Goal: Task Accomplishment & Management: Manage account settings

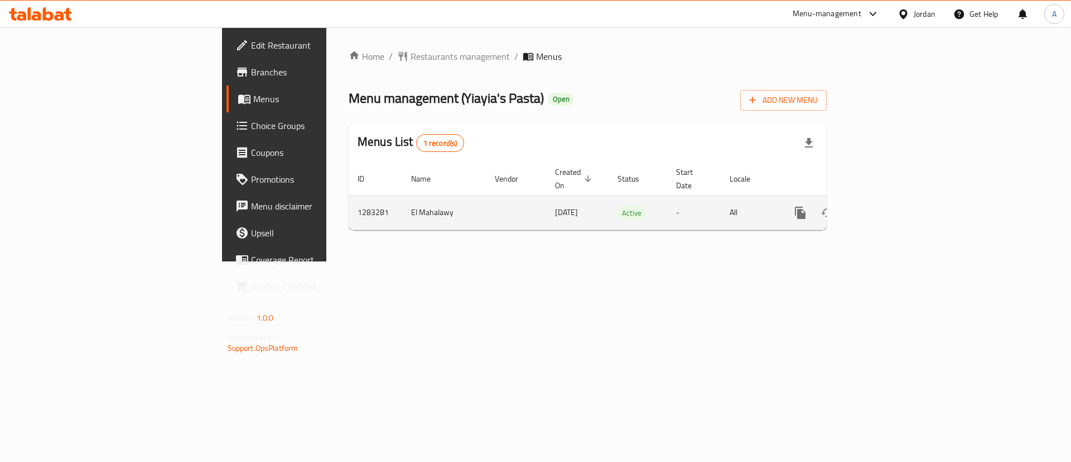
click at [888, 206] on icon "enhanced table" at bounding box center [880, 212] width 13 height 13
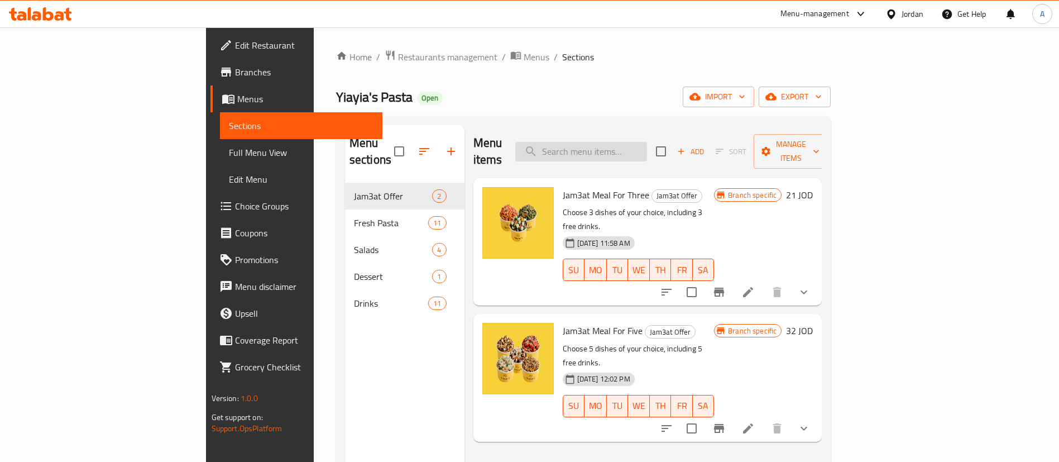
click at [647, 142] on input "search" at bounding box center [581, 152] width 132 height 20
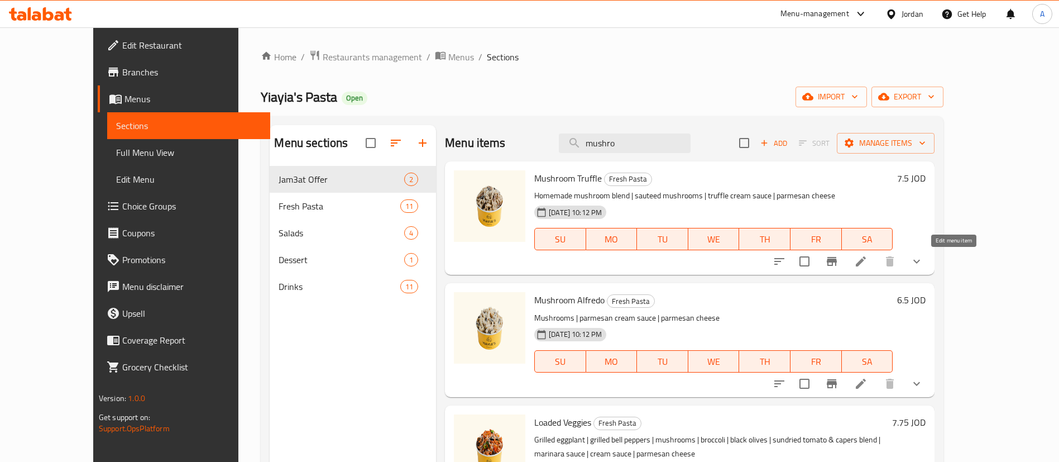
type input "mushro"
click at [867, 265] on icon at bounding box center [860, 260] width 13 height 13
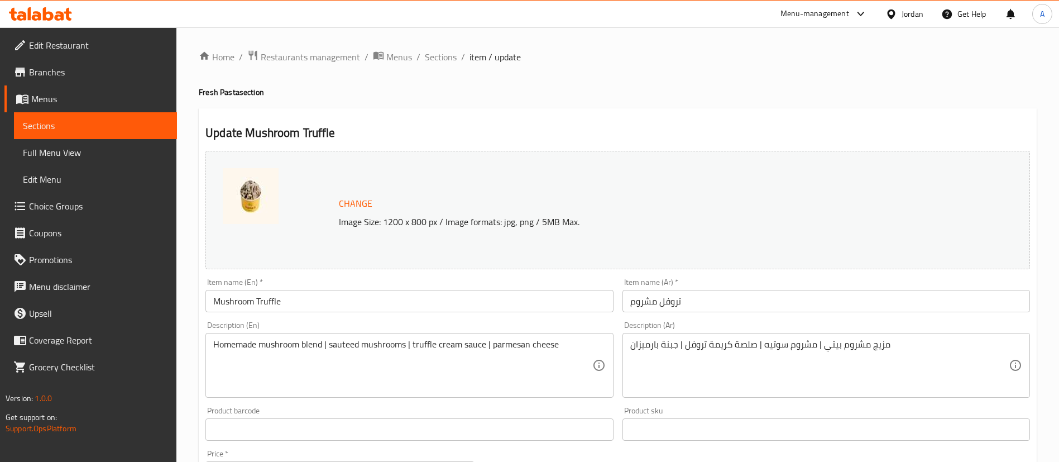
scroll to position [84, 0]
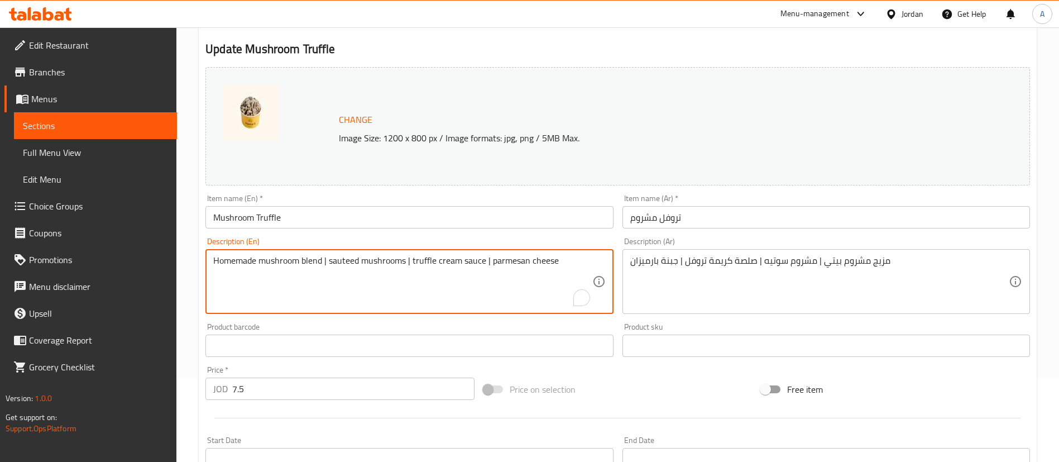
paste textarea "*contains nuts"
type textarea "Homemade mushroom blend | sauteed mushrooms | truffle cream sauce | parmesan ch…"
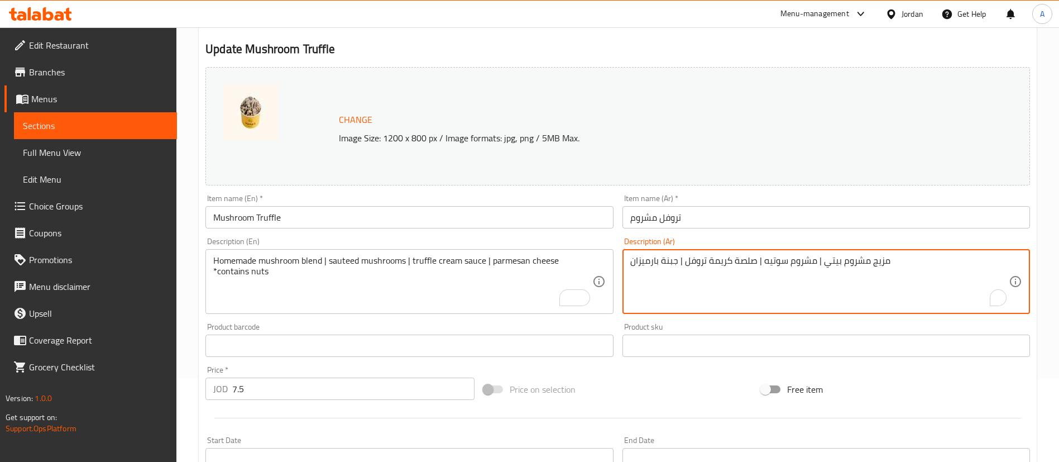
paste textarea "*يحتوي على المكسرات"
type textarea "مزيج مشروم بيتي | مشروم سوتيه | صلصة كريمة تروفل | جبنة بارميزان *يحتوي على الم…"
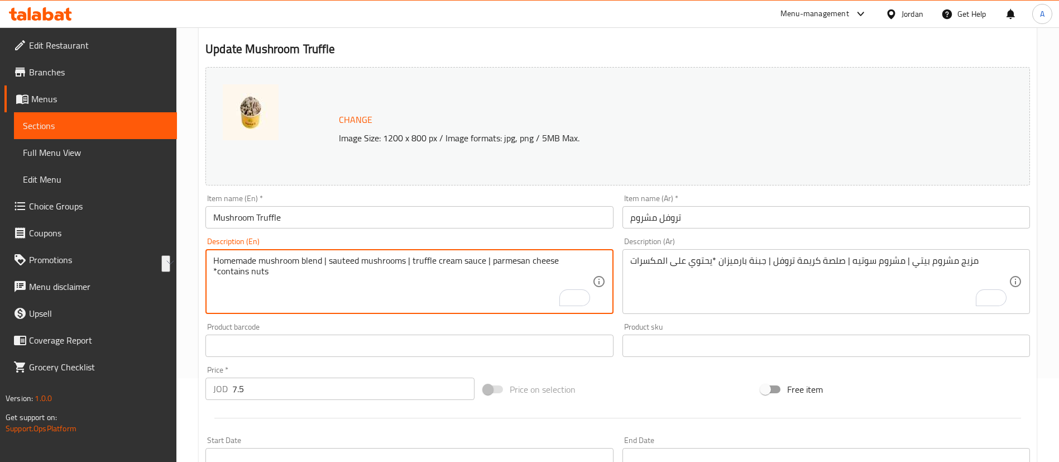
drag, startPoint x: 321, startPoint y: 260, endPoint x: 214, endPoint y: 258, distance: 107.7
paste textarea "-walnut"
type textarea "Homemade mushroom-walnut blend | sauteed mushrooms | truffle cream sauce | parm…"
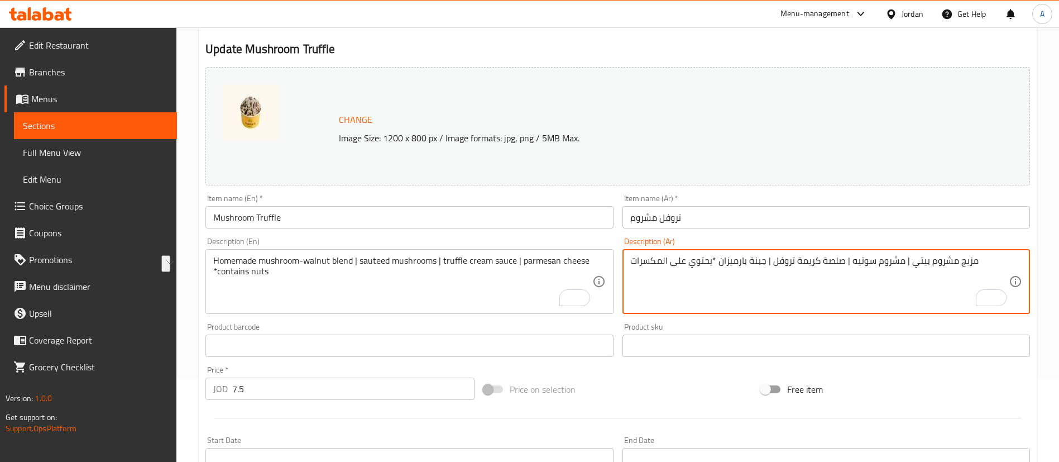
drag, startPoint x: 908, startPoint y: 262, endPoint x: 973, endPoint y: 262, distance: 65.3
paste textarea "الفطر والجوز محلي الصنع"
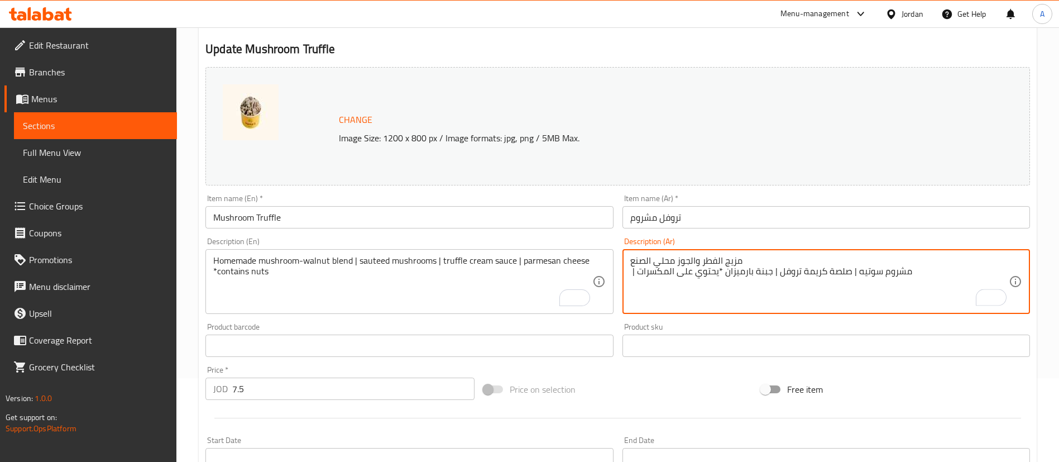
type textarea "مزيج الفطر والجوز محلي الصنع | مشروم سوتيه | صلصة كريمة تروفل | جبنة بارميزان *…"
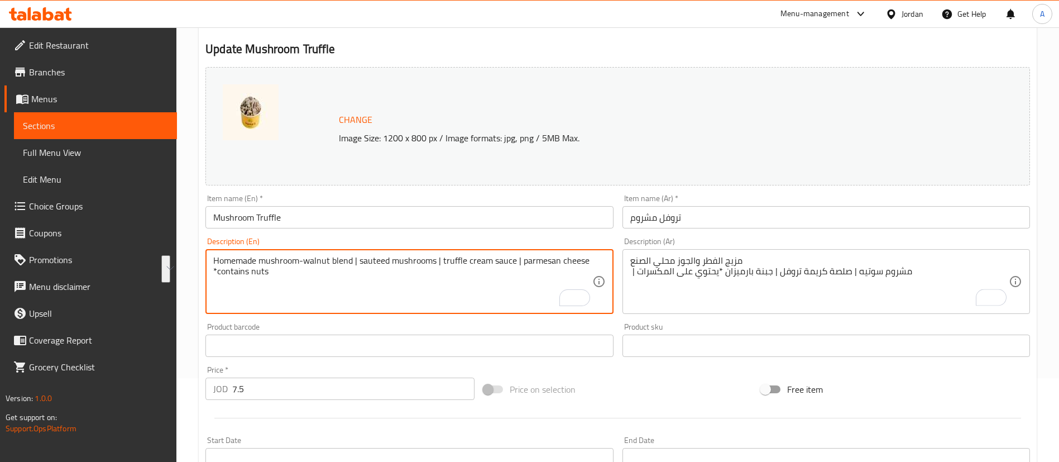
drag, startPoint x: 275, startPoint y: 272, endPoint x: 186, endPoint y: 251, distance: 90.7
click at [329, 293] on textarea "Homemade mushroom-walnut blend | sauteed mushrooms | truffle cream sauce | parm…" at bounding box center [402, 281] width 378 height 53
click at [357, 270] on textarea "Homemade mushroom-walnut blend | sauteed mushrooms | truffle cream sauce | parm…" at bounding box center [402, 281] width 378 height 53
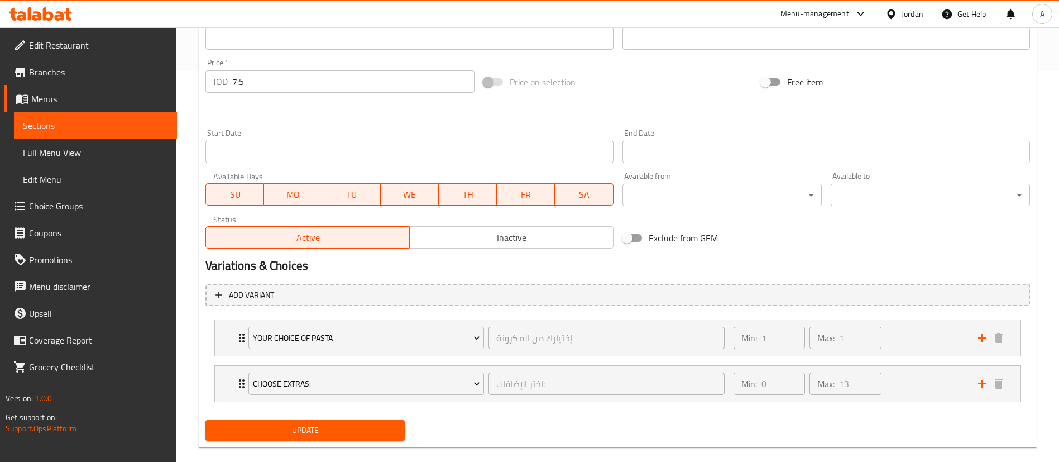
scroll to position [407, 0]
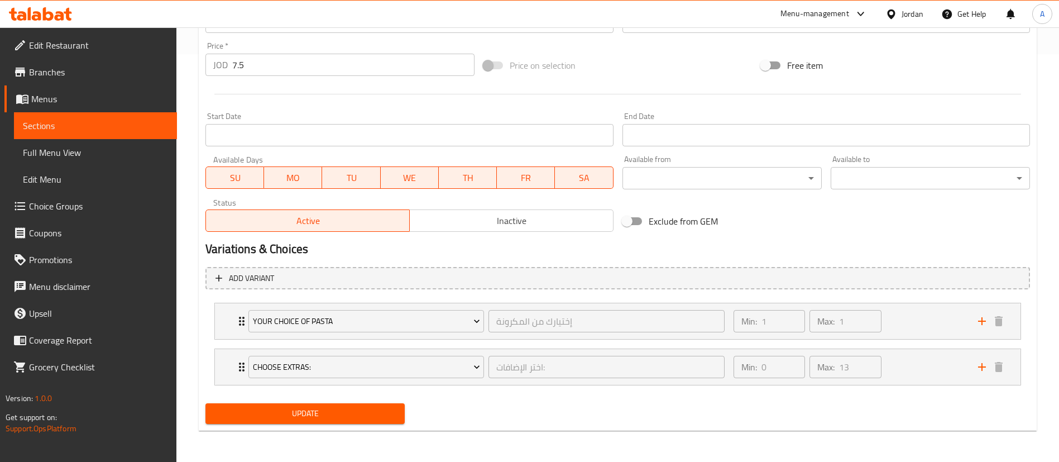
drag, startPoint x: 319, startPoint y: 426, endPoint x: 330, endPoint y: 412, distance: 18.2
click at [319, 425] on div "Update" at bounding box center [305, 413] width 208 height 30
click at [332, 410] on span "Update" at bounding box center [304, 413] width 181 height 14
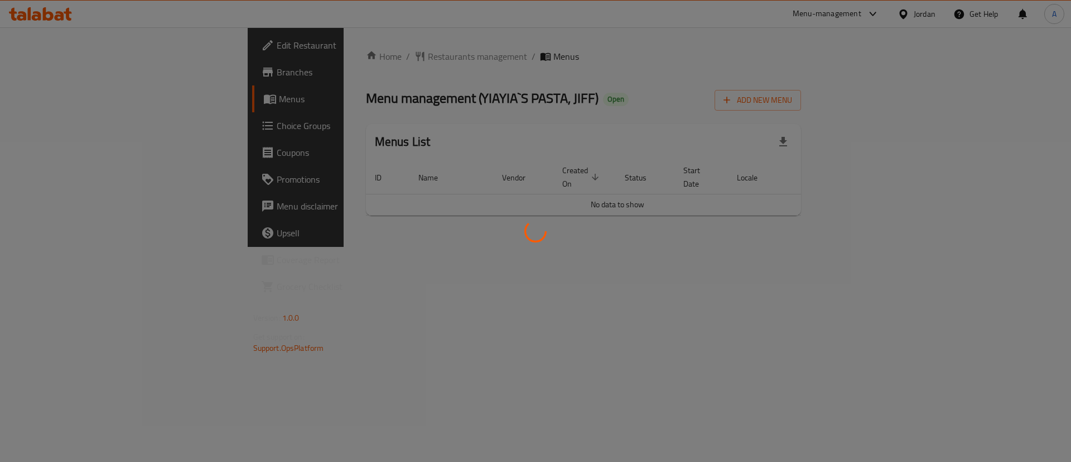
click at [299, 46] on div at bounding box center [535, 231] width 1071 height 462
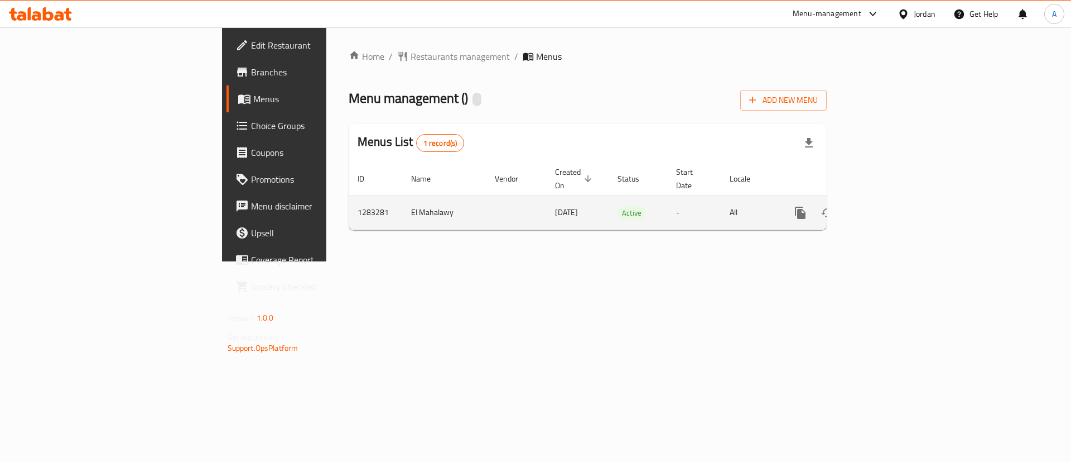
click at [886, 208] on icon "enhanced table" at bounding box center [881, 213] width 10 height 10
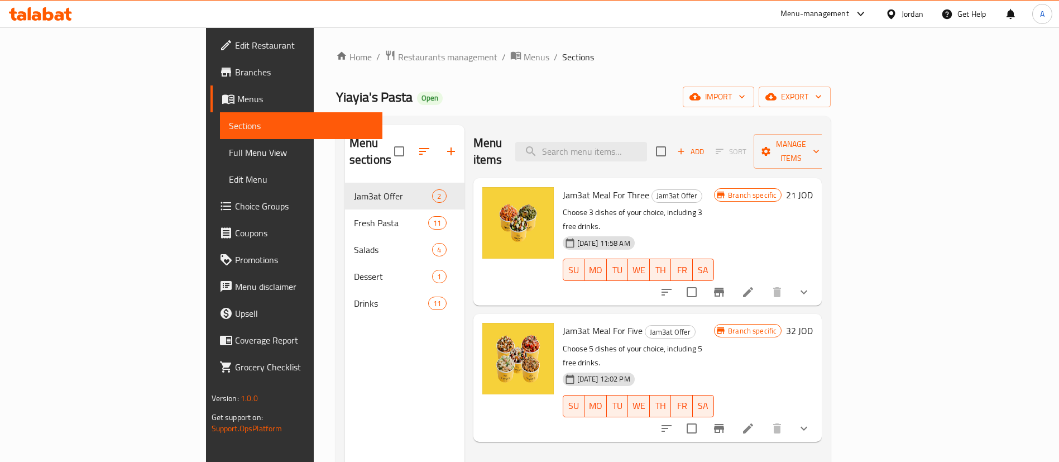
click at [668, 118] on div "Menu sections Jam3at Offer 2 Fresh Pasta 11 Salads 4 Dessert 1 Drinks 11 Menu i…" at bounding box center [583, 355] width 495 height 479
click at [665, 155] on div "Menu items Add Sort Manage items" at bounding box center [647, 151] width 349 height 53
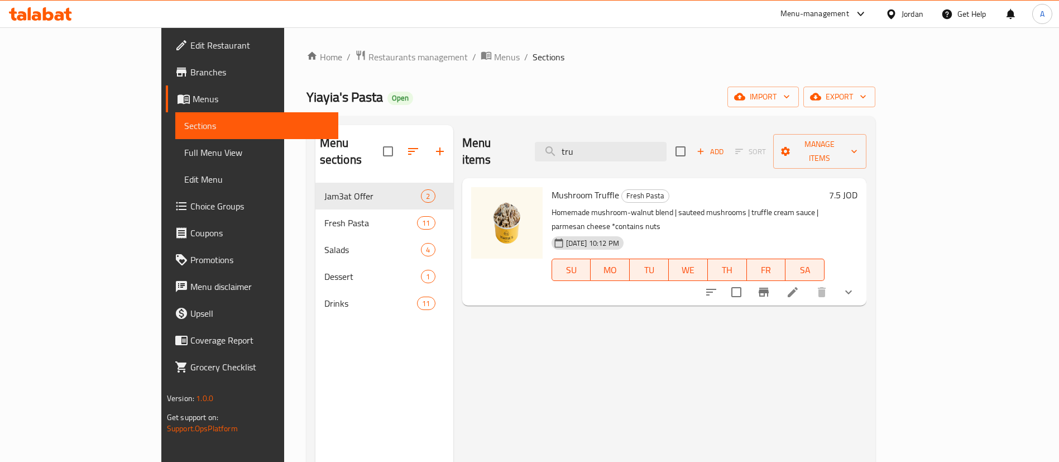
type input "tru"
click at [797, 287] on icon at bounding box center [792, 292] width 10 height 10
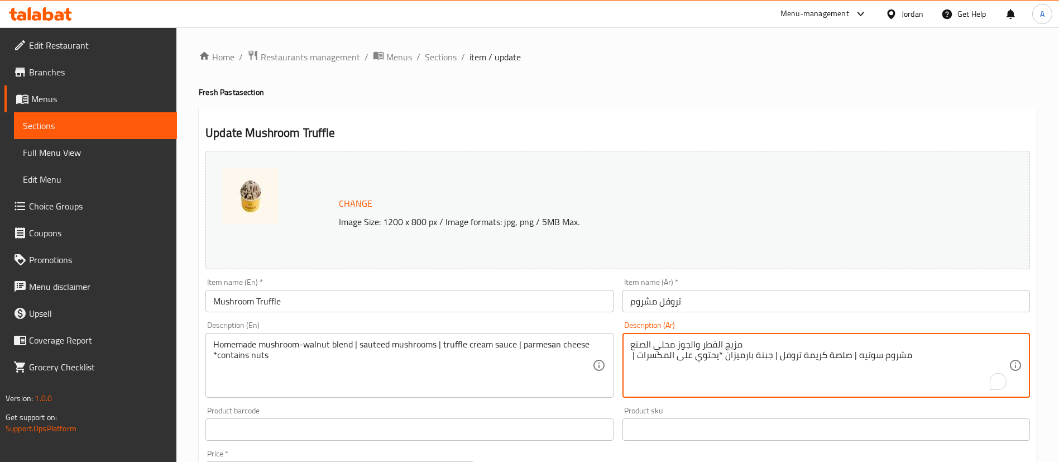
click at [628, 339] on div "مزيج الفطر والجوز محلي الصنع | مشروم سوتيه | صلصة كريمة تروفل | جبنة بارميزان *…" at bounding box center [825, 365] width 407 height 65
type textarea "مزيج الفطر والجوز محلي الصنع مشروم سوتيه | صلصة كريمة تروفل | جبنة بارميزان *يح…"
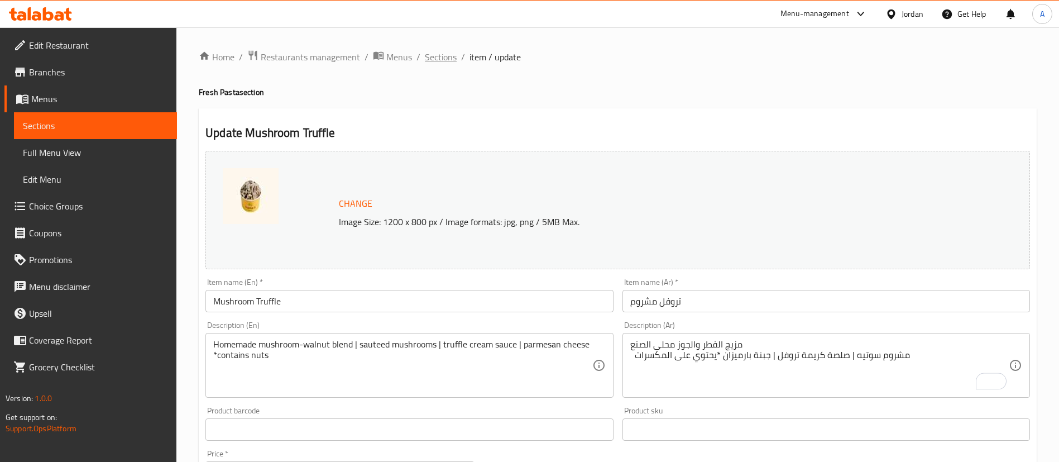
click at [431, 56] on span "Sections" at bounding box center [441, 56] width 32 height 13
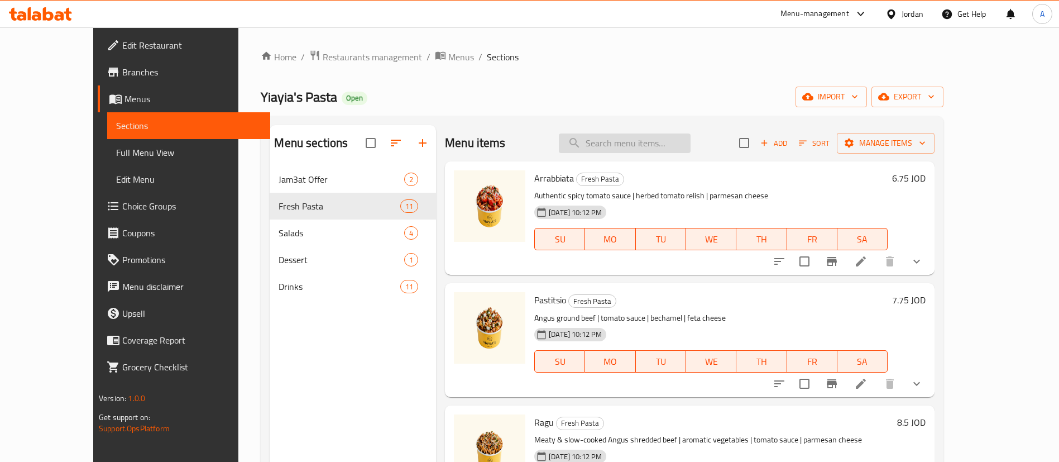
click at [690, 147] on input "search" at bounding box center [625, 143] width 132 height 20
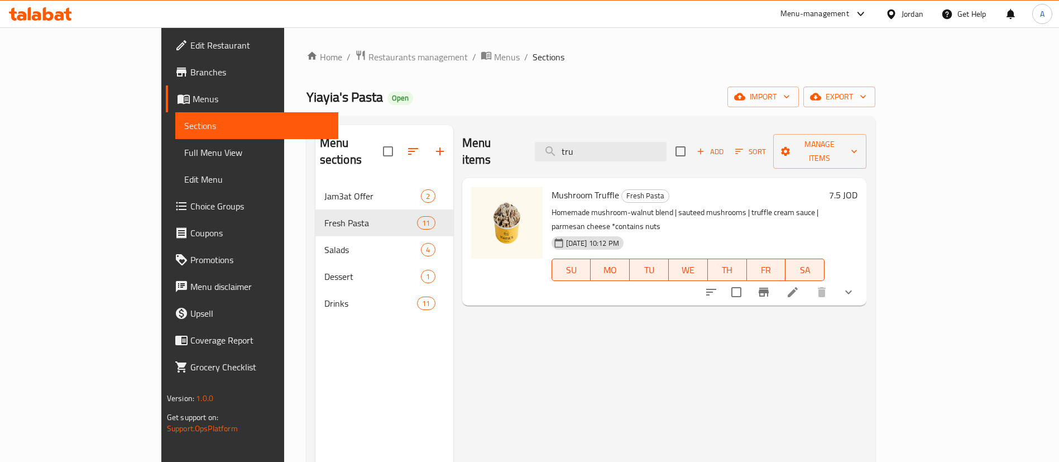
type input "tru"
click at [808, 282] on li at bounding box center [792, 292] width 31 height 20
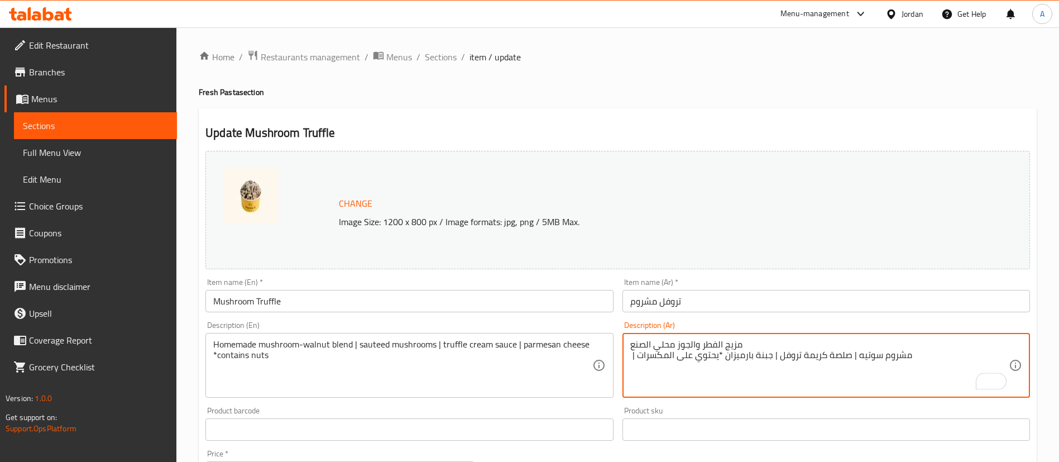
paste textarea "|"
click at [635, 345] on textarea "|مزيج الفطر والجوز محلي الصنع | مشروم سوتيه | صلصة كريمة تروفل | جبنة بارميزان …" at bounding box center [819, 365] width 378 height 53
click at [631, 355] on textarea "| مزيج الفطر والجوز محلي الصنع | مشروم سوتيه | صلصة كريمة تروفل | جبنة بارميزان…" at bounding box center [819, 365] width 378 height 53
click at [691, 343] on textarea "| مزيج الفطر والجوز محلي الصنع مشروم سوتيه | صلصة كريمة تروفل | جبنة بارميزان *…" at bounding box center [819, 365] width 378 height 53
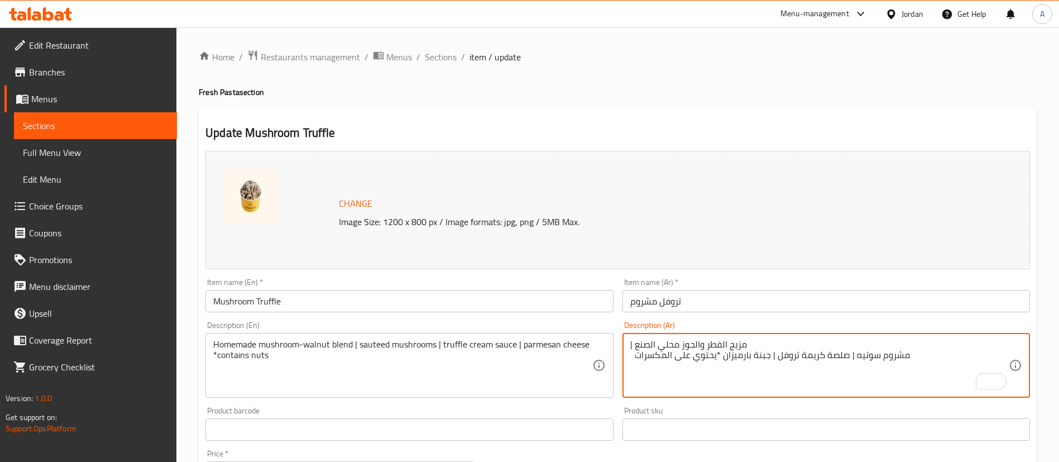
click at [691, 343] on textarea "| مزيج الفطر والجوز محلي الصنع مشروم سوتيه | صلصة كريمة تروفل | جبنة بارميزان *…" at bounding box center [819, 365] width 378 height 53
click at [873, 362] on textarea "| مزيج الفطر والجوز محلي الصنع مشروم سوتيه | صلصة كريمة تروفل | جبنة بارميزان *…" at bounding box center [819, 365] width 378 height 53
click at [876, 358] on textarea "| مزيج الفطر والجوز محلي الصنع مشروم سوتيه | صلصة كريمة تروفل | جبنة بارميزان *…" at bounding box center [819, 365] width 378 height 53
drag, startPoint x: 936, startPoint y: 356, endPoint x: 613, endPoint y: 340, distance: 323.0
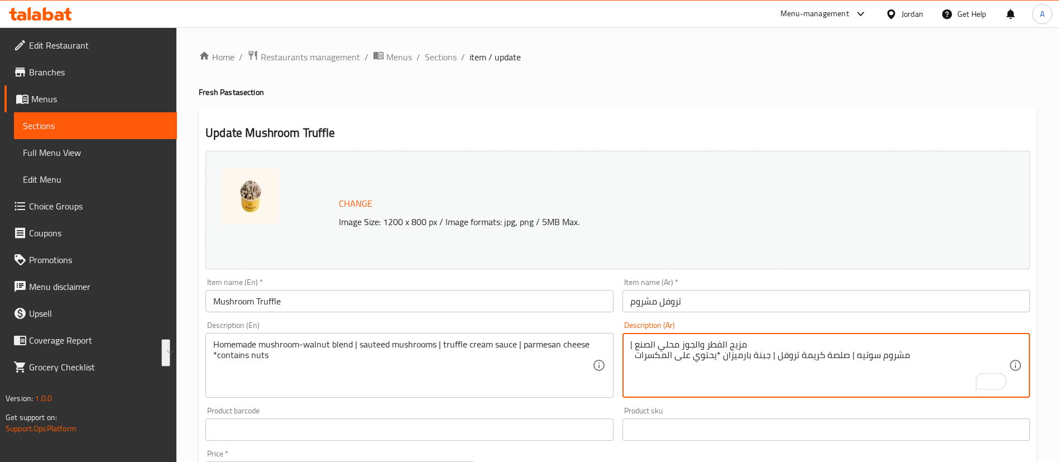
click at [594, 328] on div "Change Image Size: 1200 x 800 px / Image formats: jpg, png / 5MB Max. Item name…" at bounding box center [617, 394] width 833 height 497
click at [684, 292] on input "تروفل مشروم" at bounding box center [825, 301] width 407 height 22
click at [690, 344] on textarea "| مزيج الفطر والجوز محلي الصنع مشروم سوتيه | صلصة كريمة تروفل | جبنة بارميزان *…" at bounding box center [819, 365] width 378 height 53
click at [723, 359] on textarea "| مزيج الفطر والجوز محلي الصنع مشروم سوتيه | صلصة كريمة تروفل | جبنة بارميزان *…" at bounding box center [819, 365] width 378 height 53
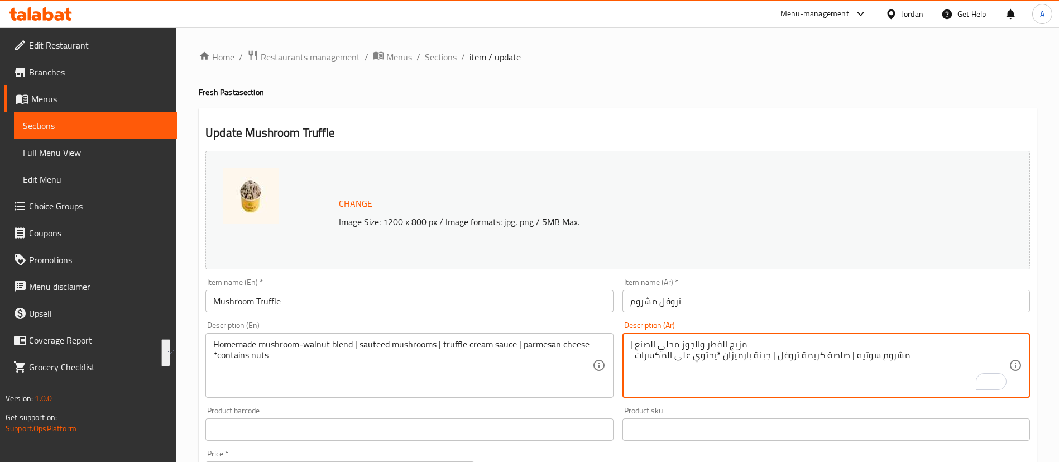
drag, startPoint x: 914, startPoint y: 353, endPoint x: 748, endPoint y: 313, distance: 170.4
click at [747, 317] on div "Description (Ar) | مزيج الفطر والجوز محلي الصنع مشروم سوتيه | صلصة كريمة تروفل …" at bounding box center [826, 358] width 416 height 85
type textarea "| مزيج الفطر والجوز محلي الصنع"
click at [704, 335] on div "| مزيج الفطر والجوز محلي الصنع Description (Ar)" at bounding box center [825, 365] width 407 height 65
click at [704, 339] on textarea "| مزيج الفطر والجوز محلي الصنع" at bounding box center [819, 365] width 378 height 53
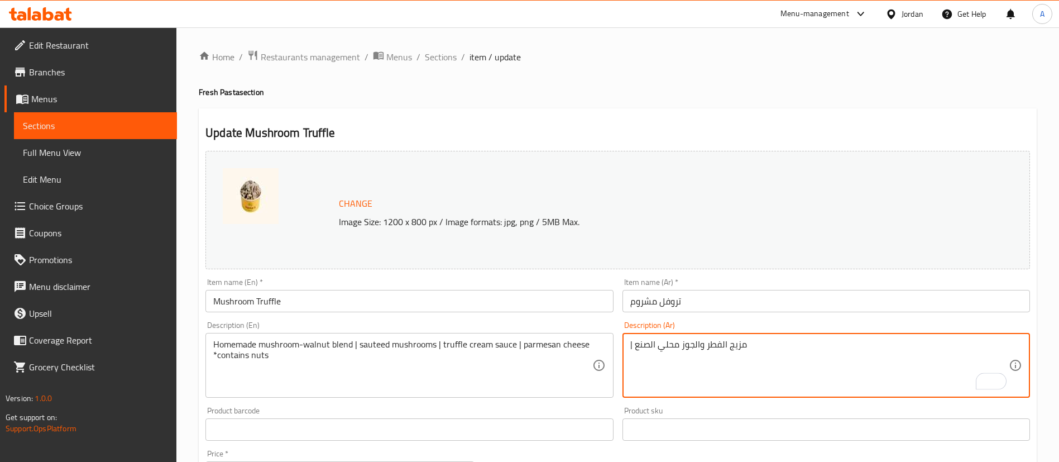
click at [704, 339] on textarea "| مزيج الفطر والجوز محلي الصنع" at bounding box center [819, 365] width 378 height 53
paste textarea "مزيج الفطر والجوز محلي الصنع | مشروم سوتيه | صلصة كريمة تروفل | جبنة بارميزان *…"
click at [867, 346] on textarea "مزيج الفطر والجوز محلي الصنع | مشروم سوتيه | صلصة كريمة تروفل | جبنة بارميزان *…" at bounding box center [819, 365] width 378 height 53
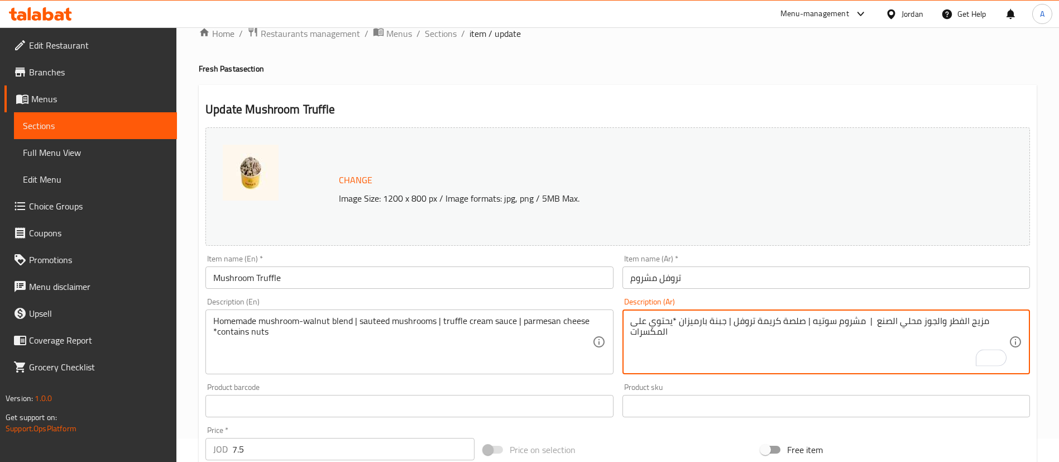
scroll to position [407, 0]
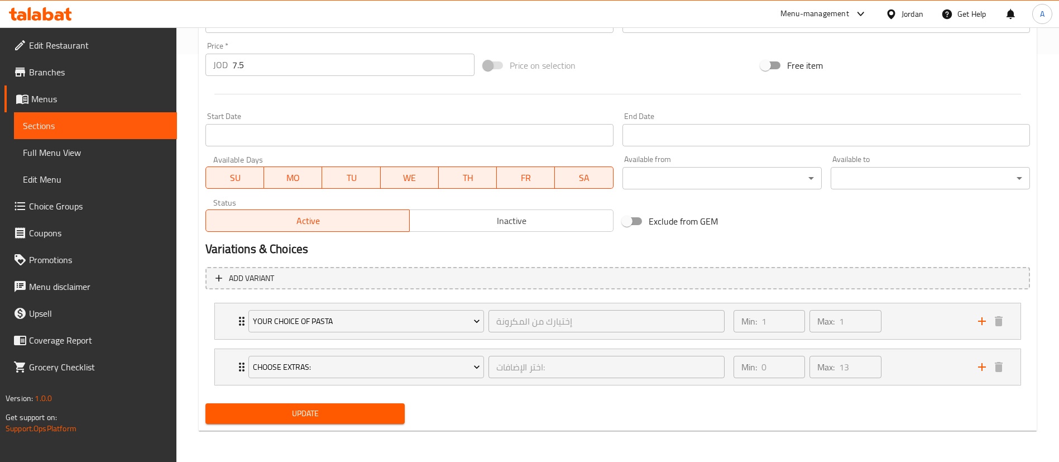
type textarea "مزيج الفطر والجوز محلي الصنع | مشروم سوتيه | صلصة كريمة تروفل | جبنة بارميزان *…"
click at [378, 400] on div "Update" at bounding box center [305, 413] width 208 height 30
click at [376, 412] on span "Update" at bounding box center [304, 413] width 181 height 14
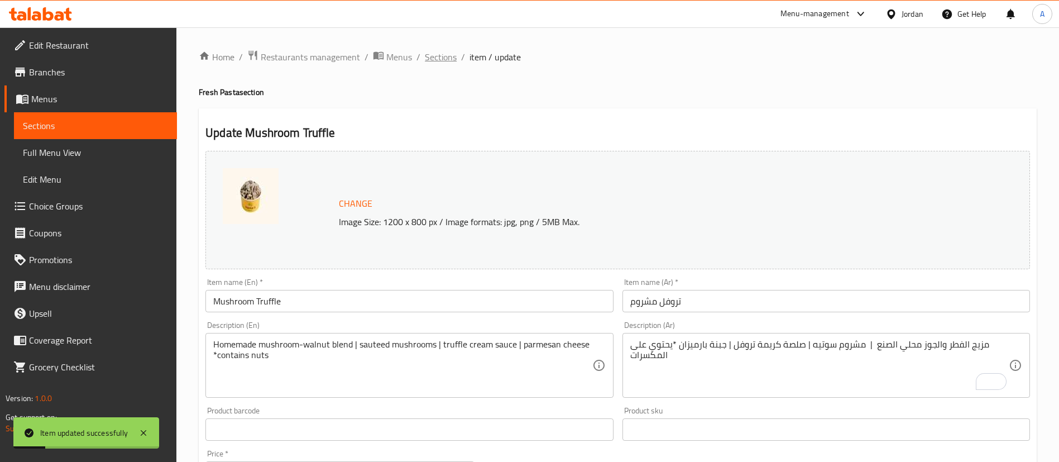
click at [443, 62] on span "Sections" at bounding box center [441, 56] width 32 height 13
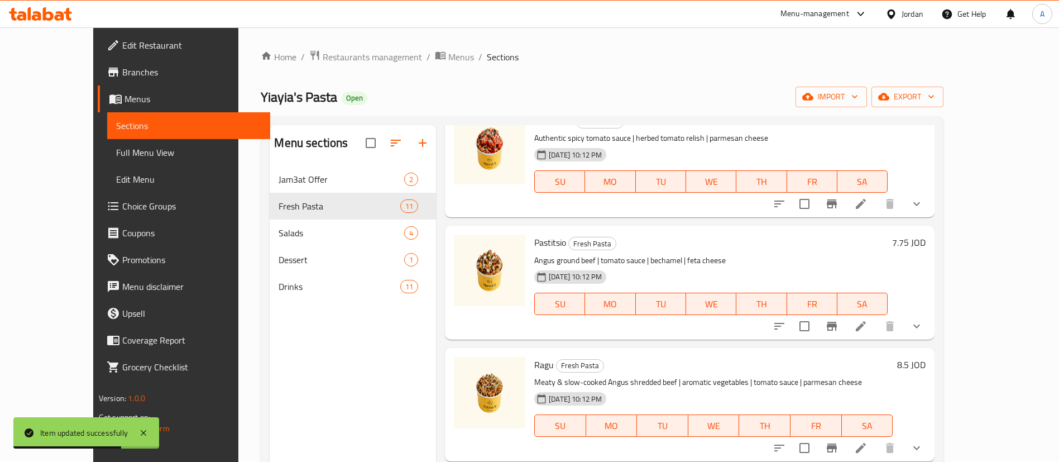
scroll to position [84, 0]
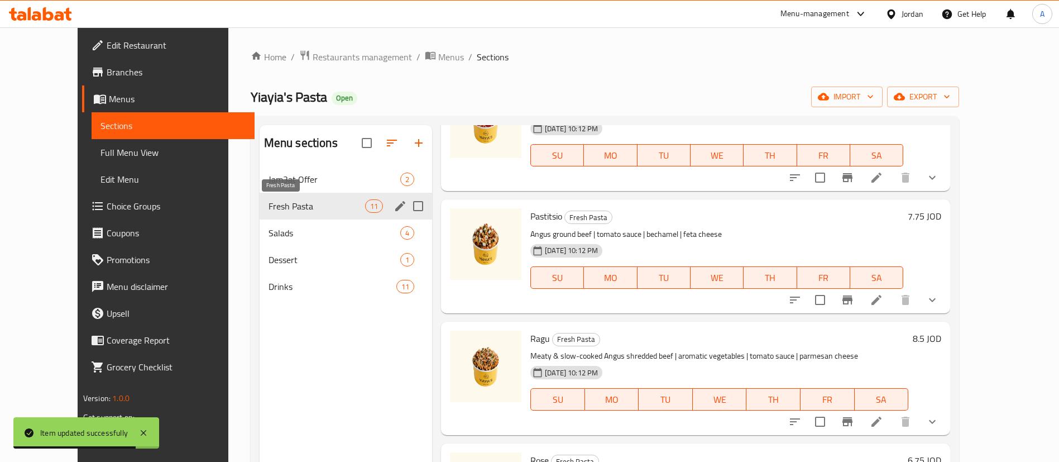
click at [273, 171] on div "Jam3at Offer 2" at bounding box center [345, 179] width 172 height 27
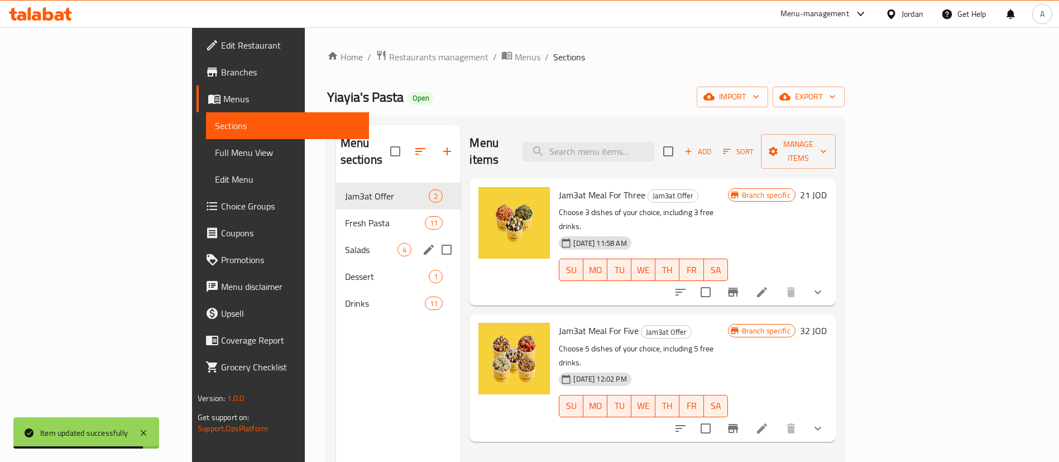
click at [336, 241] on div "Salads 4" at bounding box center [398, 249] width 125 height 27
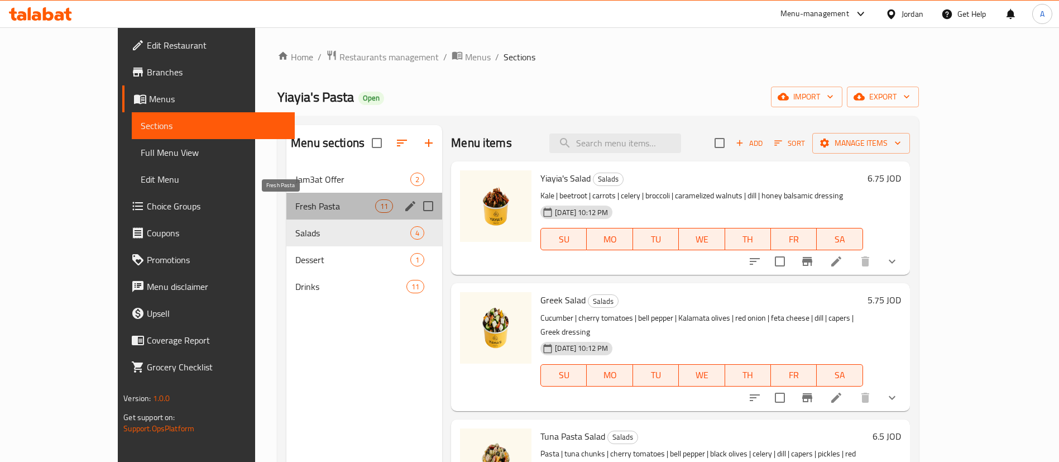
click at [295, 209] on span "Fresh Pasta" at bounding box center [335, 205] width 80 height 13
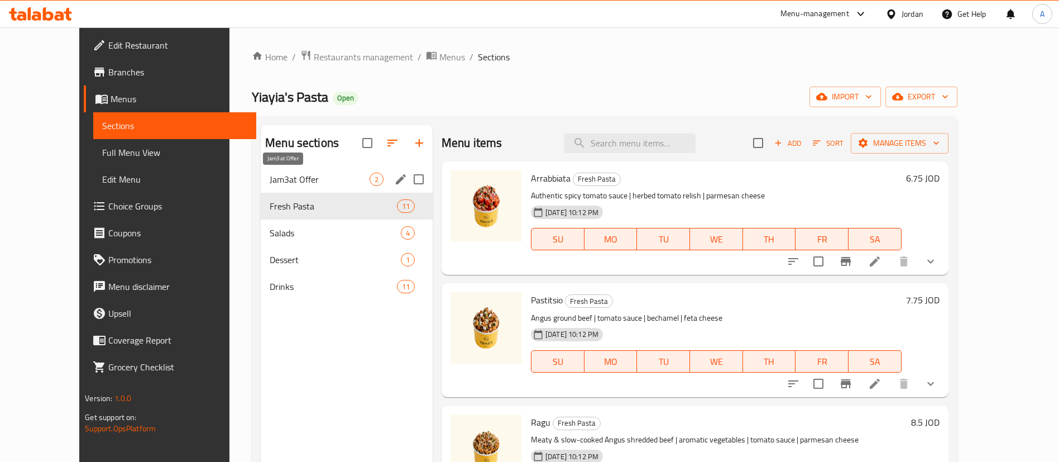
click at [277, 181] on span "Jam3at Offer" at bounding box center [320, 178] width 100 height 13
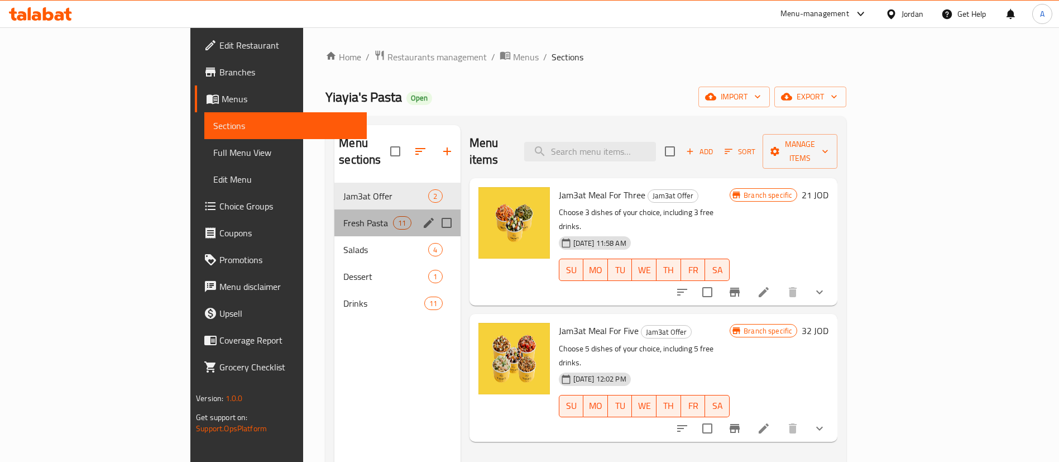
click at [334, 209] on div "Fresh Pasta 11" at bounding box center [397, 222] width 126 height 27
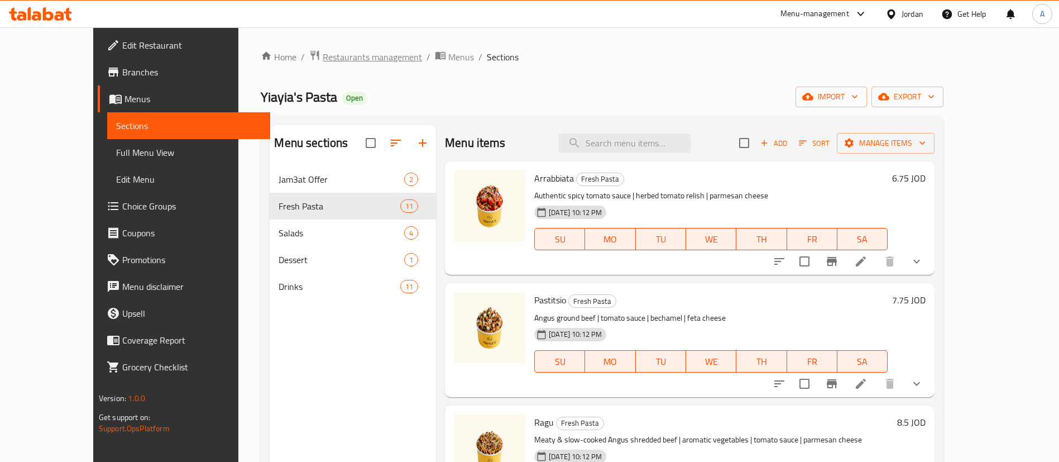
click at [323, 60] on span "Restaurants management" at bounding box center [372, 56] width 99 height 13
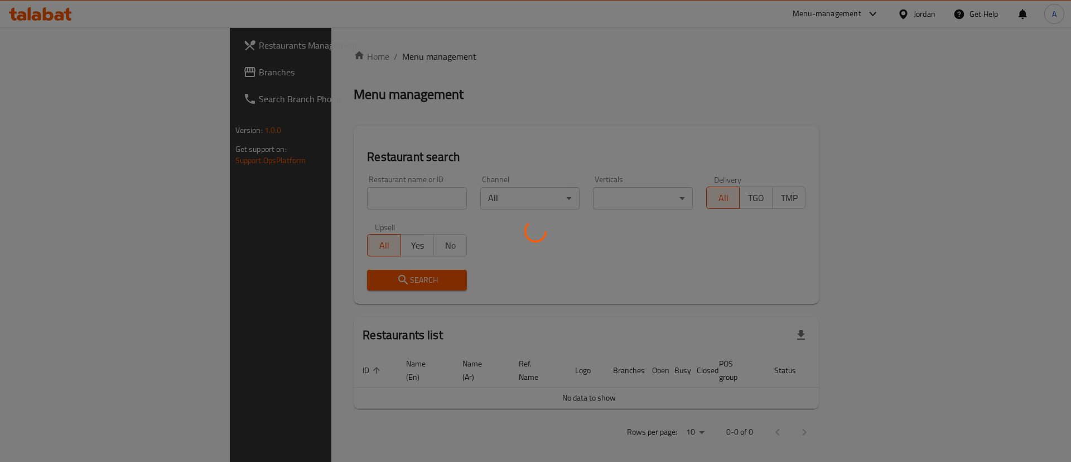
click at [239, 212] on div at bounding box center [535, 231] width 1071 height 462
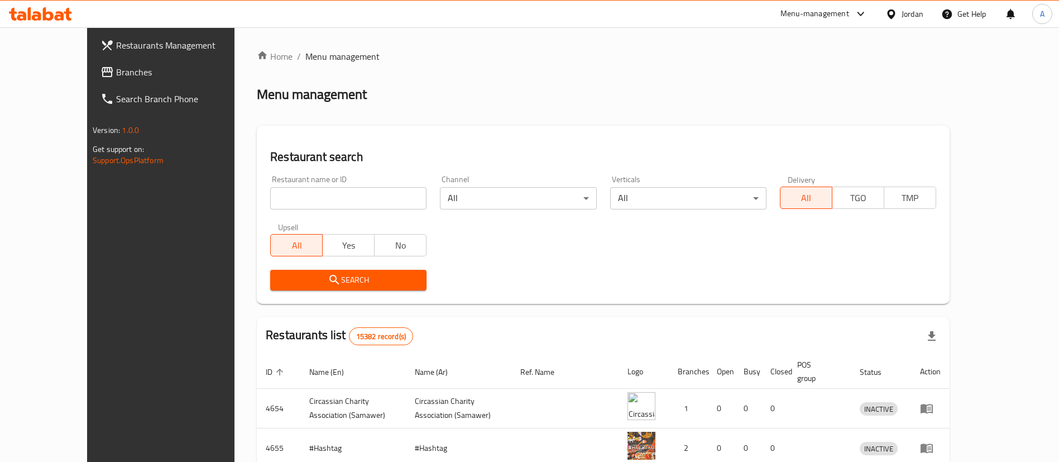
click at [249, 198] on div at bounding box center [529, 231] width 1059 height 462
click at [270, 204] on input "search" at bounding box center [348, 198] width 156 height 22
type input "y"
type input "mashawi alrifa3i"
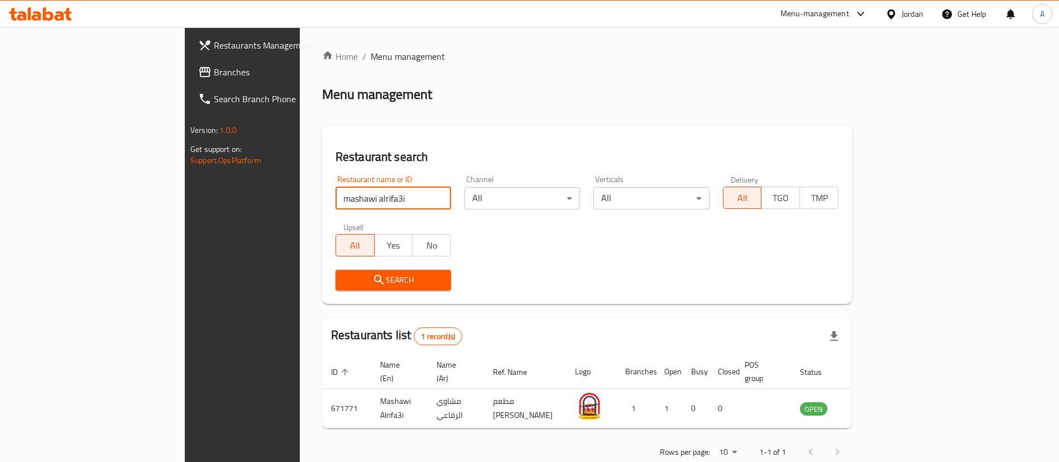
click at [300, 412] on div "Home / Menu management Menu management Restaurant search Restaurant name or ID …" at bounding box center [587, 257] width 574 height 461
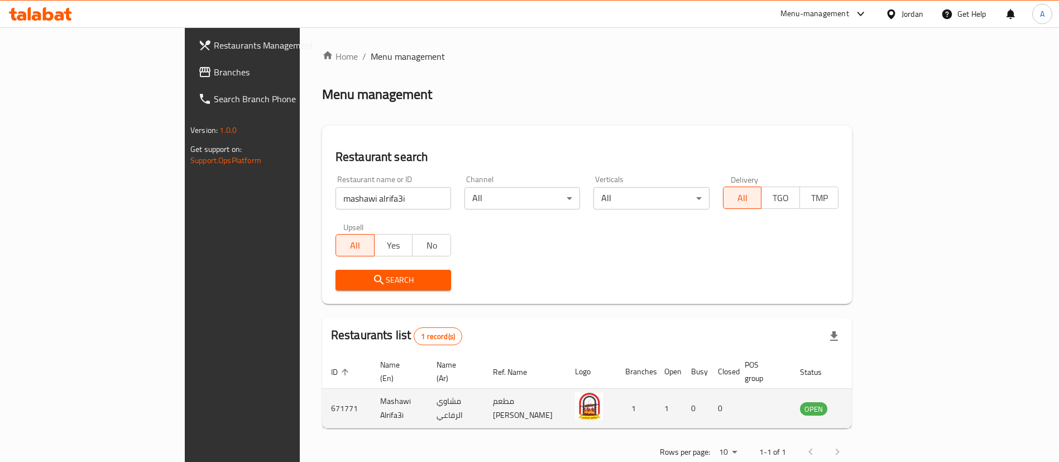
click at [322, 396] on td "671771" at bounding box center [346, 408] width 49 height 40
copy td "671771"
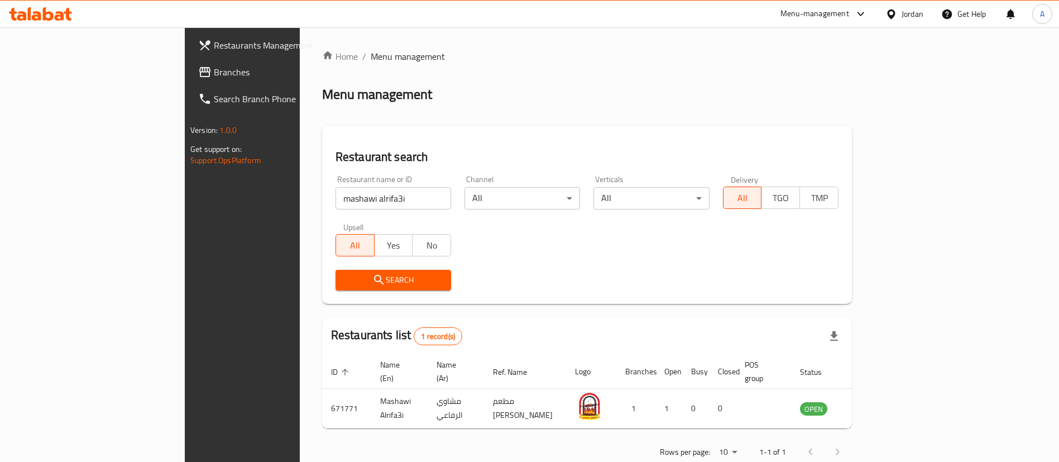
click at [48, 3] on div at bounding box center [40, 14] width 81 height 22
click at [50, 10] on icon at bounding box center [40, 13] width 63 height 13
